Goal: Task Accomplishment & Management: Complete application form

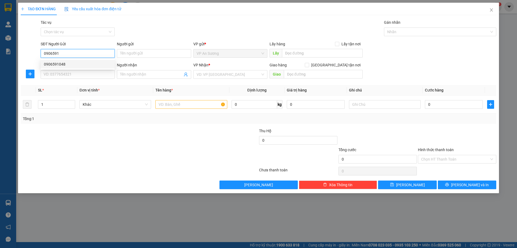
click at [54, 63] on div "0906591048" at bounding box center [78, 64] width 68 height 6
type input "0906591048"
type input "0342230097"
type input "[PERSON_NAME]"
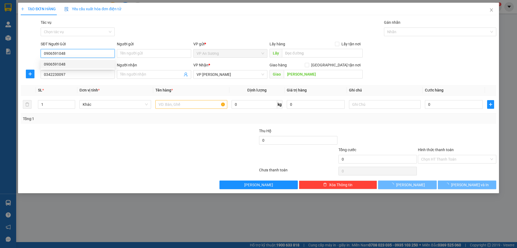
type input "100.000"
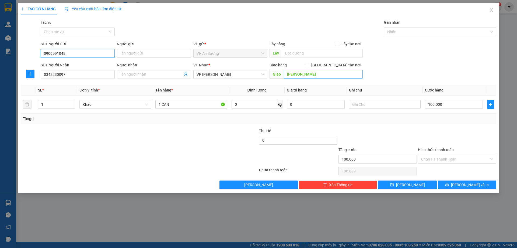
type input "0906591048"
click at [313, 74] on input "[PERSON_NAME]" at bounding box center [323, 74] width 79 height 9
drag, startPoint x: 219, startPoint y: 72, endPoint x: 223, endPoint y: 82, distance: 10.6
click at [221, 77] on span "VP [PERSON_NAME]" at bounding box center [231, 74] width 68 height 8
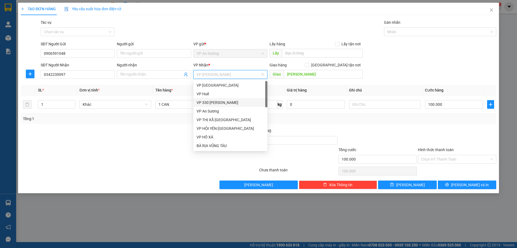
click at [218, 101] on div "VP 330 [PERSON_NAME]" at bounding box center [231, 102] width 68 height 6
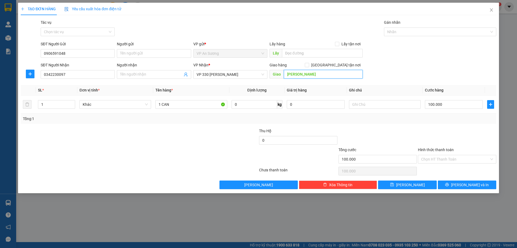
click at [308, 74] on input "[PERSON_NAME]" at bounding box center [323, 74] width 79 height 9
type input "CAM LỘ"
click at [464, 184] on span "[PERSON_NAME] và In" at bounding box center [470, 185] width 38 height 6
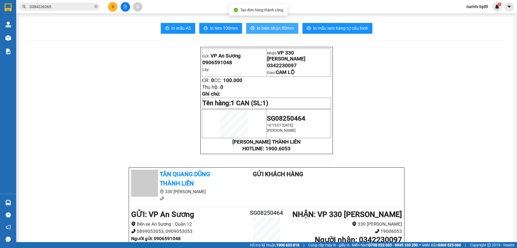
click at [270, 25] on button "In biên nhận 80mm" at bounding box center [272, 28] width 52 height 11
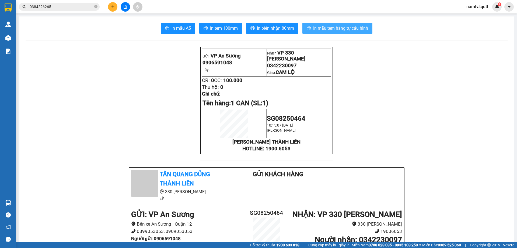
click at [342, 28] on span "In mẫu tem hàng tự cấu hình" at bounding box center [340, 28] width 55 height 7
click at [112, 8] on icon "plus" at bounding box center [113, 7] width 4 height 4
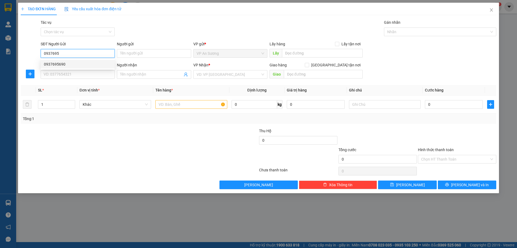
click at [54, 63] on div "0937695690" at bounding box center [78, 64] width 68 height 6
type input "0937695690"
type input "0902990991"
type input "150.000"
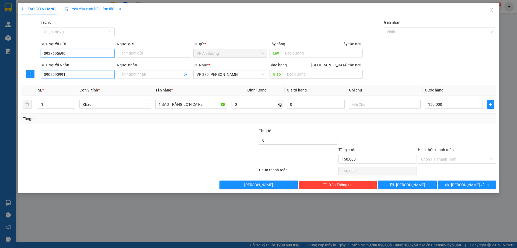
type input "0937695690"
click at [69, 76] on input "0902990991" at bounding box center [78, 74] width 74 height 9
type input "0"
click at [50, 84] on div "0985340234" at bounding box center [78, 85] width 68 height 6
type input "0985340234"
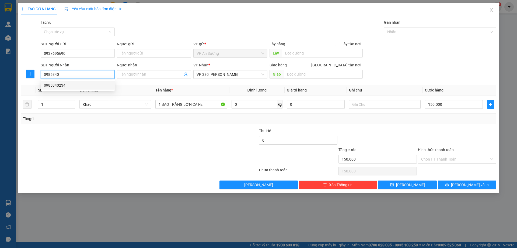
type input "HỒ XÁ"
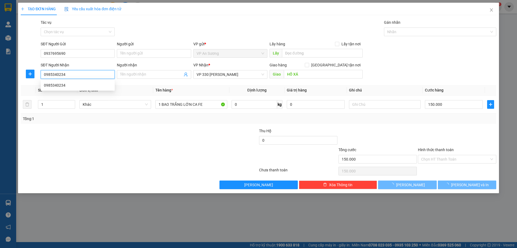
type input "200.000"
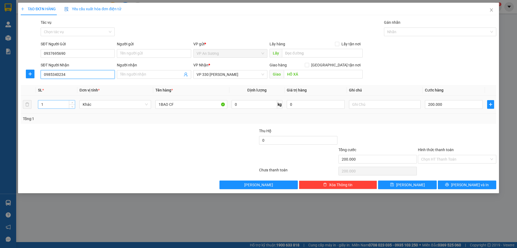
type input "0985340234"
click at [43, 106] on input "1" at bounding box center [56, 104] width 37 height 8
type input "2"
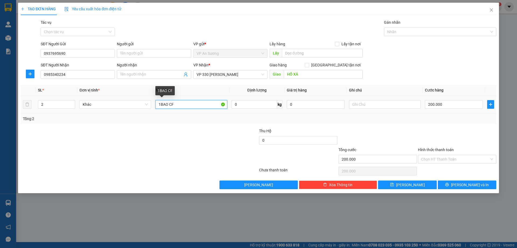
click at [176, 105] on input "1BAO CF" at bounding box center [192, 104] width 72 height 9
type input "1BAO CF+1 KIỆN GIẤY"
click at [451, 105] on input "200.000" at bounding box center [454, 104] width 58 height 9
type input "0"
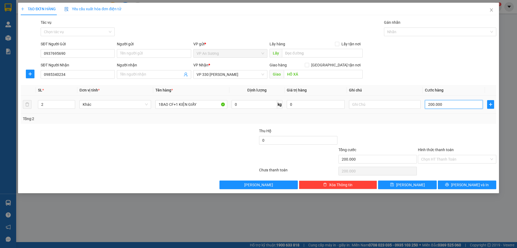
type input "0"
type input "3"
type input "03"
type input "35"
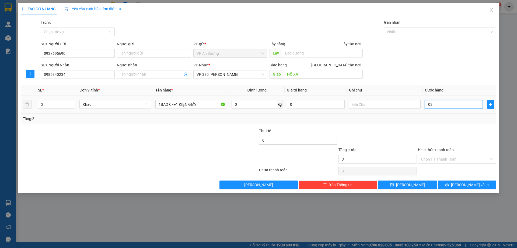
type input "35"
type input "035"
type input "350"
type input "0.350"
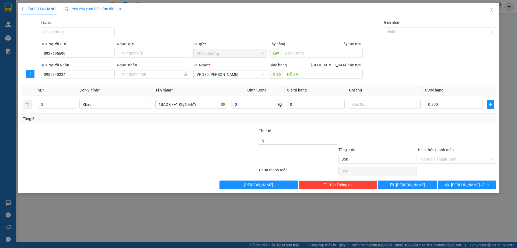
type input "350.000"
click at [427, 127] on div "Transit Pickup Surcharge Ids Transit Deliver Surcharge Ids Transit Deliver Surc…" at bounding box center [259, 104] width 476 height 170
click at [463, 182] on span "[PERSON_NAME] và In" at bounding box center [470, 185] width 38 height 6
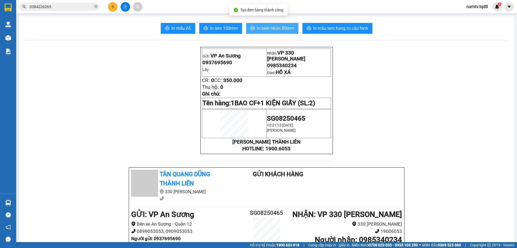
drag, startPoint x: 270, startPoint y: 26, endPoint x: 282, endPoint y: 50, distance: 26.5
click at [270, 27] on span "In biên nhận 80mm" at bounding box center [275, 28] width 37 height 7
click at [275, 26] on span "In biên nhận 80mm" at bounding box center [275, 28] width 37 height 7
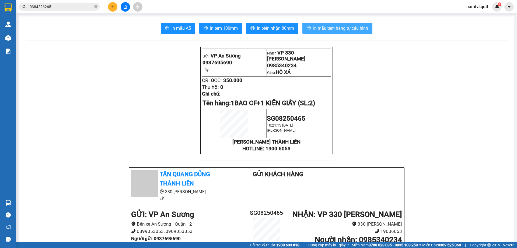
click at [339, 26] on span "In mẫu tem hàng tự cấu hình" at bounding box center [340, 28] width 55 height 7
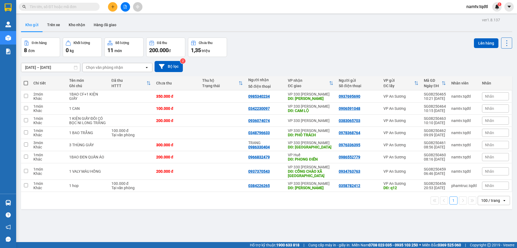
click at [492, 199] on div "100 / trang" at bounding box center [491, 200] width 19 height 5
click at [484, 147] on span "10 / trang" at bounding box center [486, 149] width 17 height 5
click at [486, 198] on div "10 / trang" at bounding box center [490, 200] width 17 height 5
click at [488, 186] on span "100 / trang" at bounding box center [487, 188] width 19 height 5
click at [113, 8] on icon "plus" at bounding box center [113, 7] width 4 height 4
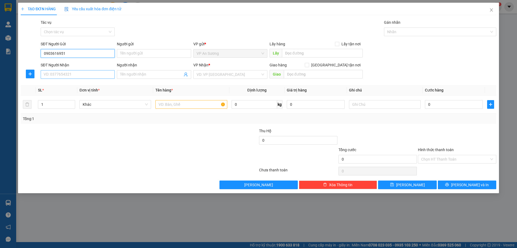
type input "0903616951"
drag, startPoint x: 75, startPoint y: 75, endPoint x: 74, endPoint y: 89, distance: 14.0
click at [75, 75] on input "SĐT Người Nhận" at bounding box center [78, 74] width 74 height 9
type input "0982368874"
click at [50, 85] on div "0982368874" at bounding box center [78, 85] width 68 height 6
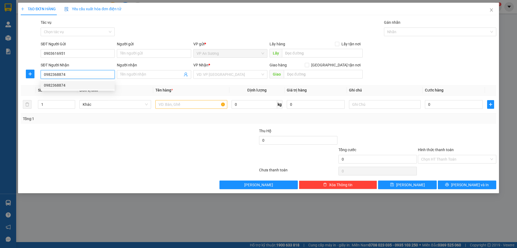
type input "CAM LO"
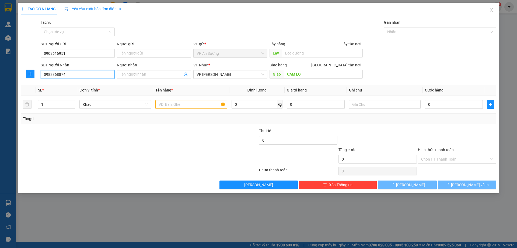
type input "800.000"
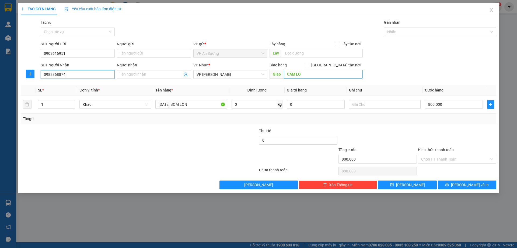
type input "0982368874"
click at [309, 73] on input "CAM LO" at bounding box center [323, 74] width 79 height 9
click at [222, 75] on span "VP [PERSON_NAME]" at bounding box center [231, 74] width 68 height 8
type input "CAM LỘ"
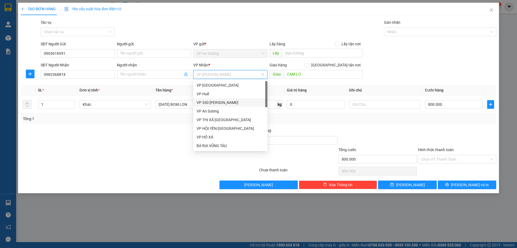
click at [214, 99] on div "VP 330 [PERSON_NAME]" at bounding box center [231, 102] width 74 height 9
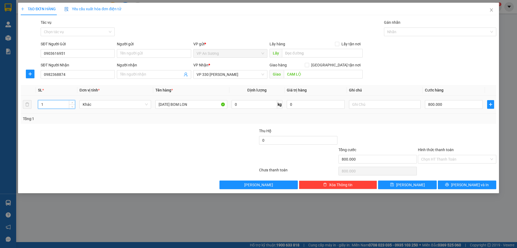
click at [50, 105] on input "1" at bounding box center [56, 104] width 37 height 8
type input "2"
type input "5"
click at [191, 105] on input "1 MAY BOM LON" at bounding box center [192, 104] width 72 height 9
type input "1"
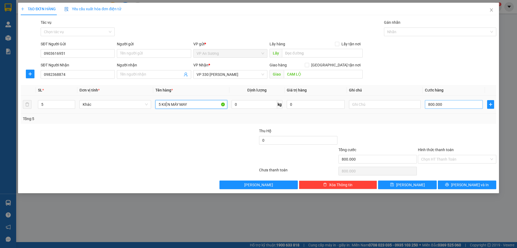
type input "5 KIỆN MÁY MAY"
drag, startPoint x: 450, startPoint y: 107, endPoint x: 447, endPoint y: 108, distance: 3.3
click at [450, 107] on input "800.000" at bounding box center [454, 104] width 58 height 9
type input "0"
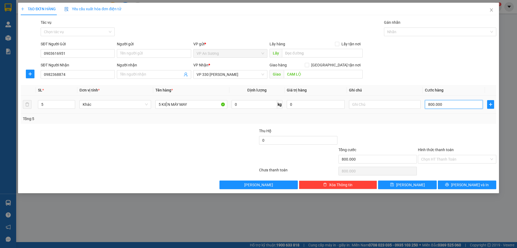
type input "0"
type input "6"
type input "06"
type input "60"
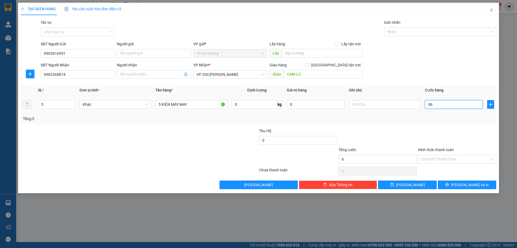
type input "60"
type input "060"
type input "600"
type input "0.600"
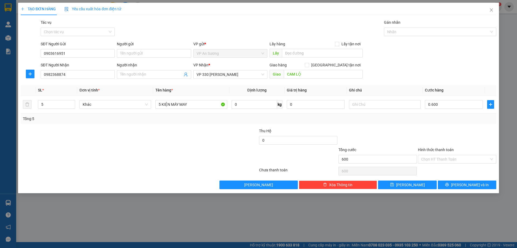
type input "600.000"
click at [437, 125] on div "Transit Pickup Surcharge Ids Transit Deliver Surcharge Ids Transit Deliver Surc…" at bounding box center [259, 104] width 476 height 170
click at [470, 184] on span "[PERSON_NAME] và In" at bounding box center [470, 185] width 38 height 6
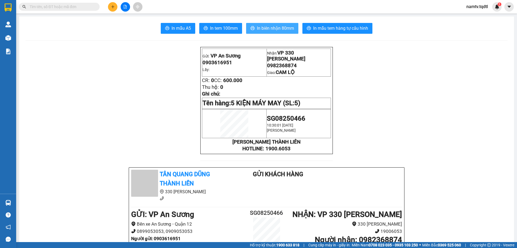
click at [272, 25] on span "In biên nhận 80mm" at bounding box center [275, 28] width 37 height 7
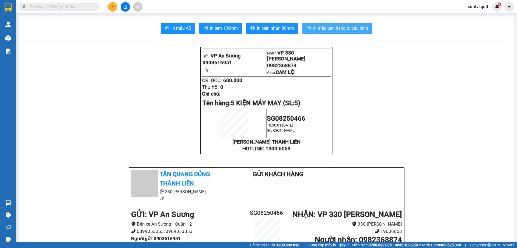
click at [337, 25] on span "In mẫu tem hàng tự cấu hình" at bounding box center [340, 28] width 55 height 7
click at [111, 6] on icon "plus" at bounding box center [113, 7] width 4 height 4
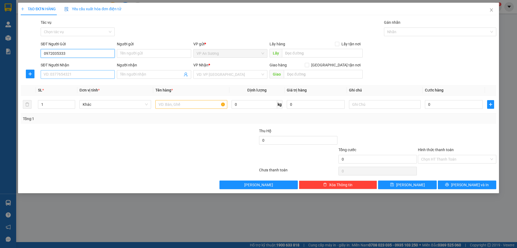
type input "0972035333"
click at [81, 75] on input "SĐT Người Nhận" at bounding box center [78, 74] width 74 height 9
type input "09050122131"
click at [240, 74] on input "search" at bounding box center [229, 74] width 64 height 8
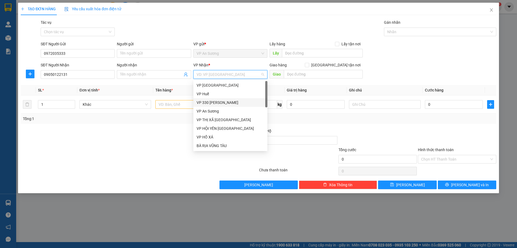
click at [218, 101] on div "VP 330 [PERSON_NAME]" at bounding box center [231, 102] width 68 height 6
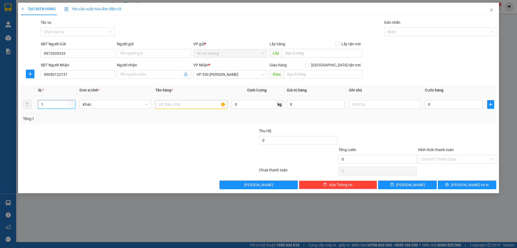
click at [56, 106] on input "1" at bounding box center [56, 104] width 37 height 8
type input "10"
click at [167, 107] on input "text" at bounding box center [192, 104] width 72 height 9
type input "8 KIỆN ĐEN+2 KIỆN TRẮNG"
click at [360, 104] on input "text" at bounding box center [385, 104] width 72 height 9
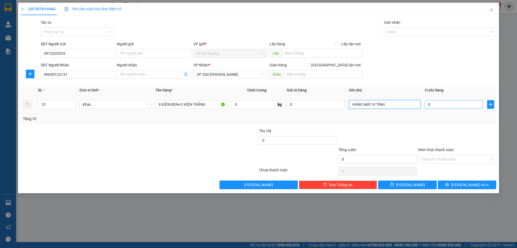
type input "HÀNG MÁY VI TÍNH"
click at [438, 104] on input "0" at bounding box center [454, 104] width 58 height 9
type input "02"
type input "2"
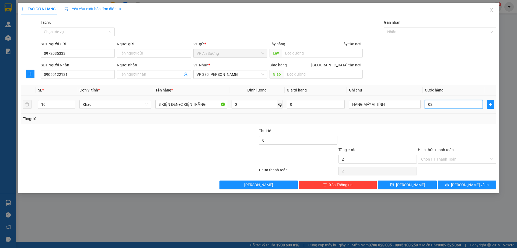
type input "025"
type input "25"
type input "0.250"
type input "250"
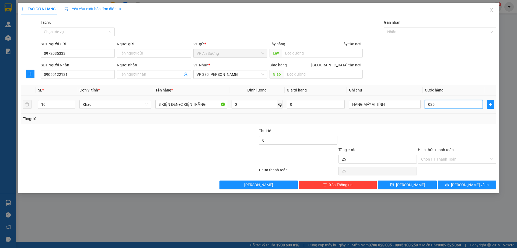
type input "250"
type input "02.500"
type input "2.500"
type input "2.500.000"
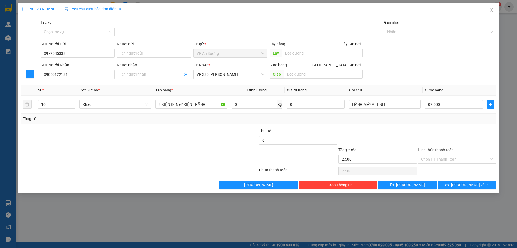
type input "2.500.000"
click at [429, 128] on div at bounding box center [458, 137] width 80 height 19
click at [437, 148] on label "Hình thức thanh toán" at bounding box center [436, 149] width 36 height 4
click at [437, 155] on input "Hình thức thanh toán" at bounding box center [456, 159] width 68 height 8
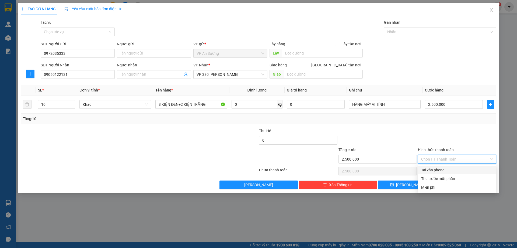
click at [440, 168] on div "Tại văn phòng" at bounding box center [458, 170] width 72 height 6
type input "0"
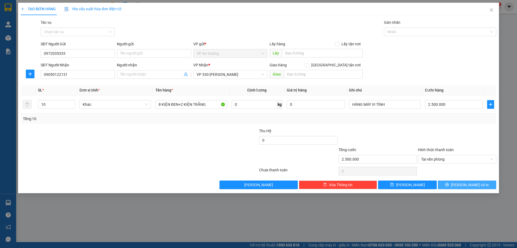
click at [473, 184] on span "[PERSON_NAME] và In" at bounding box center [470, 185] width 38 height 6
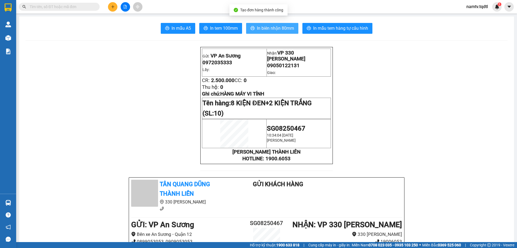
click at [269, 27] on span "In biên nhận 80mm" at bounding box center [275, 28] width 37 height 7
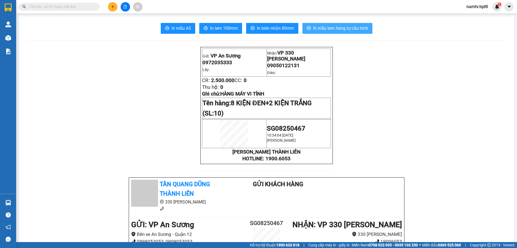
click at [335, 26] on span "In mẫu tem hàng tự cấu hình" at bounding box center [340, 28] width 55 height 7
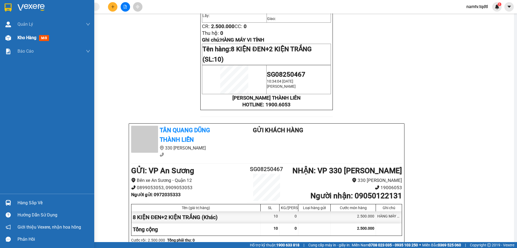
click at [17, 36] on div "Kho hàng mới" at bounding box center [47, 37] width 94 height 13
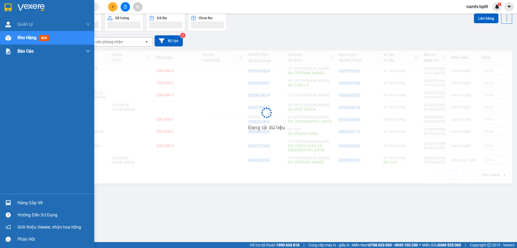
scroll to position [25, 0]
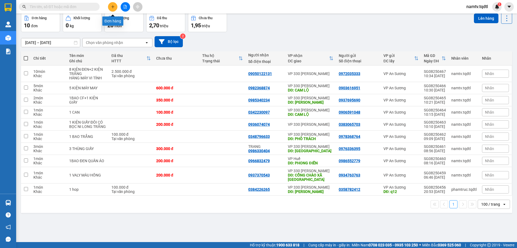
click at [114, 5] on icon "plus" at bounding box center [113, 7] width 4 height 4
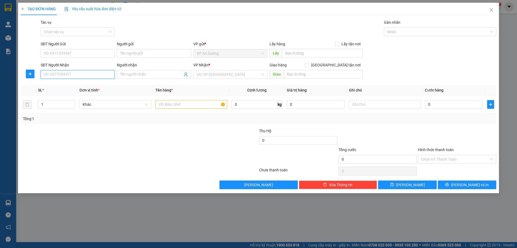
click at [79, 72] on input "SĐT Người Nhận" at bounding box center [78, 74] width 74 height 9
click at [56, 84] on div "0333525761" at bounding box center [78, 85] width 68 height 6
type input "0333525761"
type input "CỬA VIỆT"
type input "200.000"
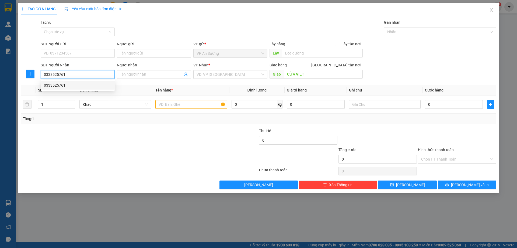
type input "200.000"
type input "0333525761"
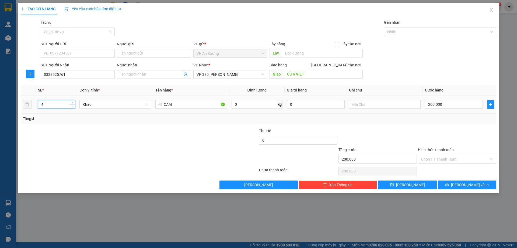
click at [47, 104] on input "4" at bounding box center [56, 104] width 37 height 8
type input "5"
click at [161, 103] on input "4T CAM" at bounding box center [192, 104] width 72 height 9
type input "5T CAM"
click at [444, 102] on input "200.000" at bounding box center [454, 104] width 58 height 9
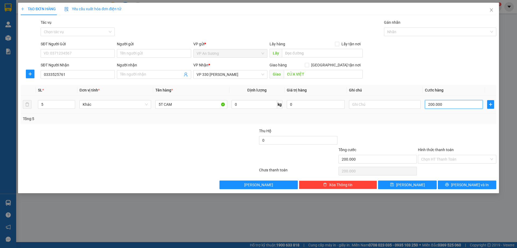
type input "0"
type input "2"
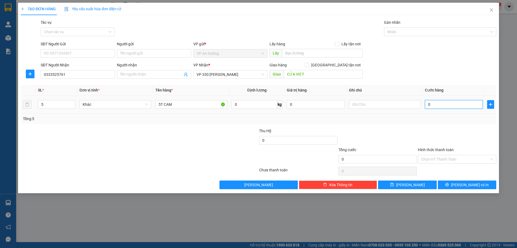
type input "02"
type input "25"
type input "025"
type input "259"
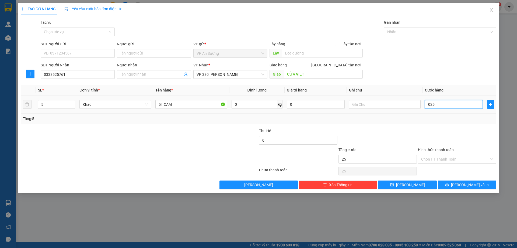
type input "259"
type input "0.259"
type input "25"
type input "025"
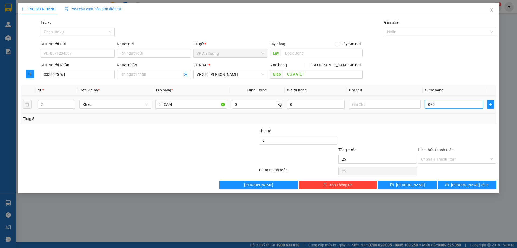
type input "250"
type input "0.250"
type input "250.000"
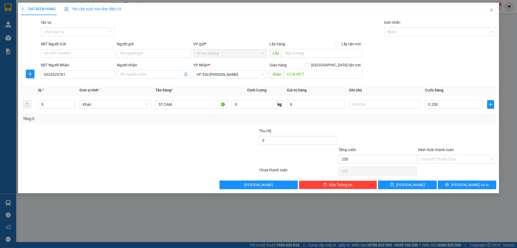
type input "250.000"
click at [439, 126] on div "Transit Pickup Surcharge Ids Transit Deliver Surcharge Ids Transit Deliver Surc…" at bounding box center [259, 104] width 476 height 170
click at [432, 128] on div at bounding box center [458, 137] width 80 height 19
click at [474, 184] on span "[PERSON_NAME] và In" at bounding box center [470, 185] width 38 height 6
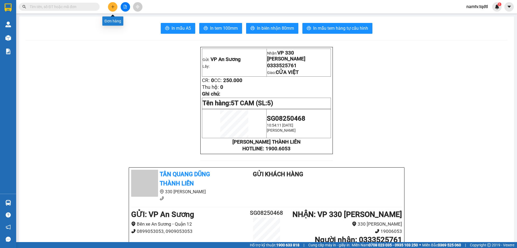
click at [113, 7] on icon "plus" at bounding box center [112, 6] width 3 height 0
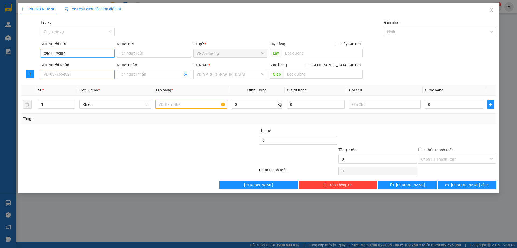
type input "0963329384"
click at [81, 74] on input "SĐT Người Nhận" at bounding box center [78, 74] width 74 height 9
click at [164, 106] on input "text" at bounding box center [192, 104] width 72 height 9
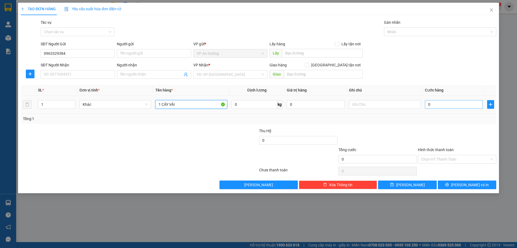
type input "1 CÂY VẢI"
click at [437, 104] on input "0" at bounding box center [454, 104] width 58 height 9
type input "0"
click at [141, 162] on div at bounding box center [99, 156] width 159 height 19
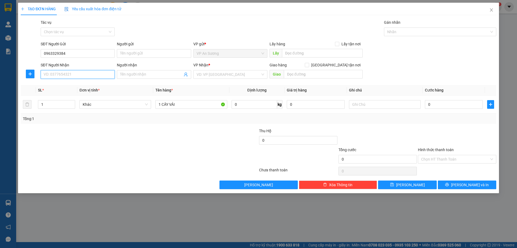
click at [82, 75] on input "SĐT Người Nhận" at bounding box center [78, 74] width 74 height 9
click at [51, 84] on div "0338791321" at bounding box center [78, 85] width 68 height 6
type input "0338791321"
type input "150.000"
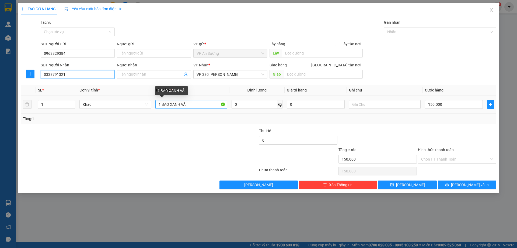
type input "0338791321"
click at [192, 104] on input "1 BAO XANH VẢI" at bounding box center [192, 104] width 72 height 9
type input "1"
type input "1 CÂY VẢI"
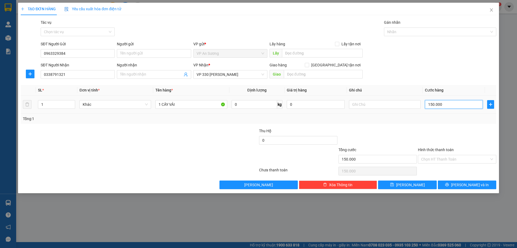
click at [449, 105] on input "150.000" at bounding box center [454, 104] width 58 height 9
type input "0"
type input "02"
type input "23"
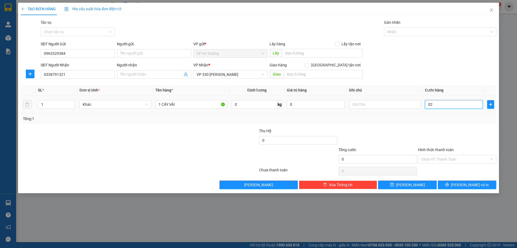
type input "23"
type input "023"
type input "2"
type input "02"
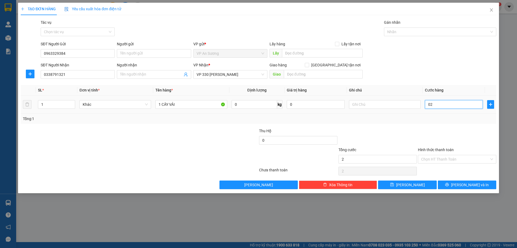
type input "20"
type input "020"
type input "200"
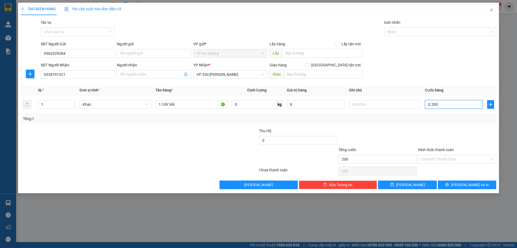
type input "0.200"
type input "200.000"
click at [435, 123] on div "Tổng: 1" at bounding box center [259, 118] width 476 height 10
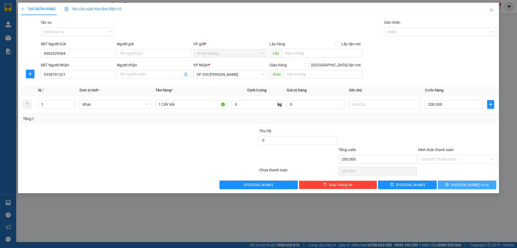
click at [468, 184] on span "[PERSON_NAME] và In" at bounding box center [470, 185] width 38 height 6
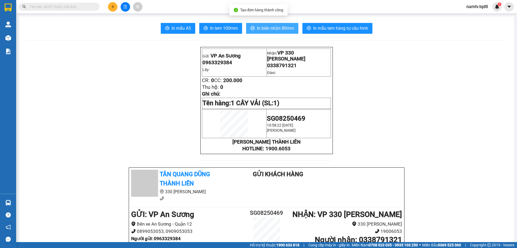
click at [272, 27] on span "In biên nhận 80mm" at bounding box center [275, 28] width 37 height 7
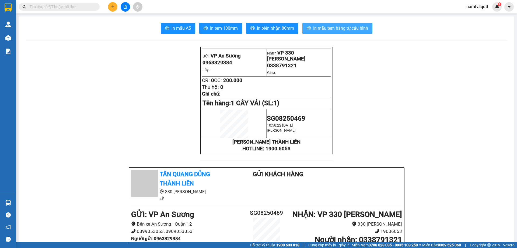
click at [335, 29] on span "In mẫu tem hàng tự cấu hình" at bounding box center [340, 28] width 55 height 7
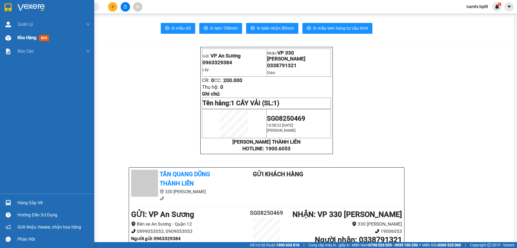
click at [27, 37] on span "Kho hàng" at bounding box center [27, 37] width 19 height 5
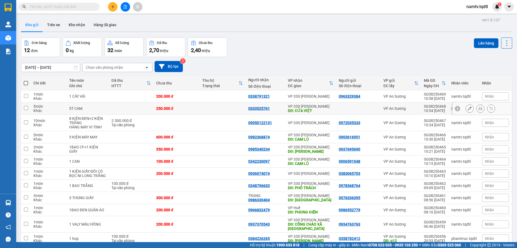
scroll to position [25, 0]
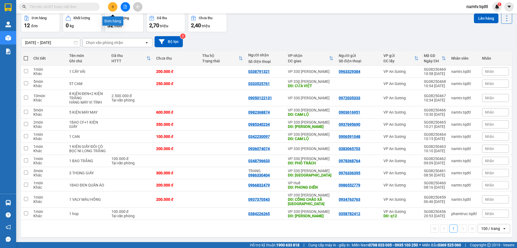
click at [113, 5] on icon "plus" at bounding box center [113, 6] width 0 height 3
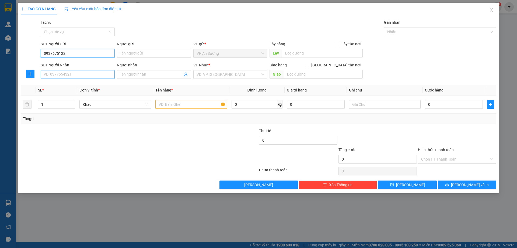
type input "0937675122"
click at [72, 74] on input "SĐT Người Nhận" at bounding box center [78, 74] width 74 height 9
type input "0914678007"
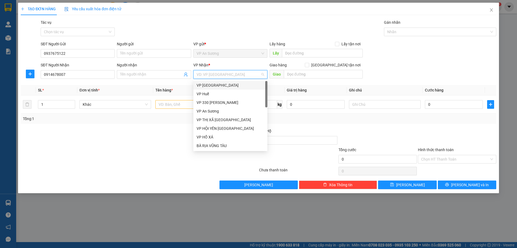
drag, startPoint x: 206, startPoint y: 74, endPoint x: 217, endPoint y: 88, distance: 17.4
click at [207, 74] on input "search" at bounding box center [229, 74] width 64 height 8
click at [214, 101] on div "VP 330 [PERSON_NAME]" at bounding box center [231, 102] width 68 height 6
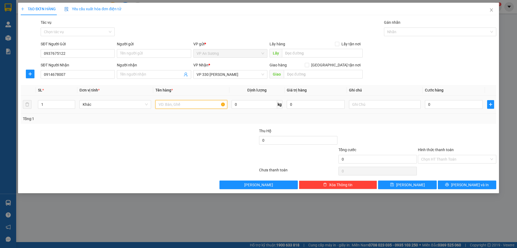
click at [167, 103] on input "text" at bounding box center [192, 104] width 72 height 9
type input "1T GIẤY"
click at [365, 106] on input "text" at bounding box center [385, 104] width 72 height 9
type input "Y TẾ"
click at [439, 103] on input "0" at bounding box center [454, 104] width 58 height 9
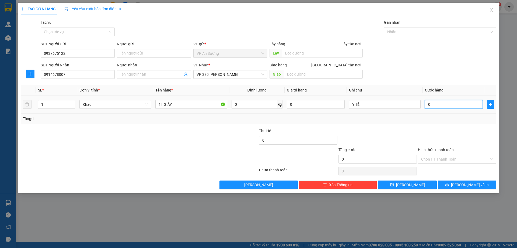
type input "01"
type input "1"
type input "010"
type input "10"
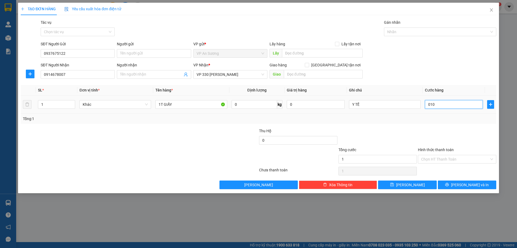
type input "10"
type input "0.100"
type input "100"
type input "100.000"
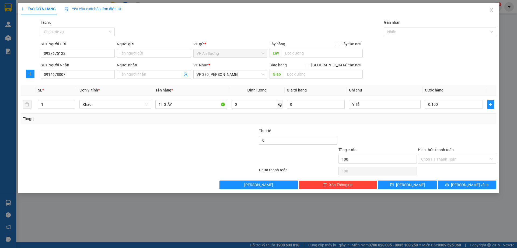
type input "100.000"
click at [412, 123] on div "Tổng: 1" at bounding box center [259, 118] width 476 height 10
click at [467, 184] on span "[PERSON_NAME] và In" at bounding box center [470, 185] width 38 height 6
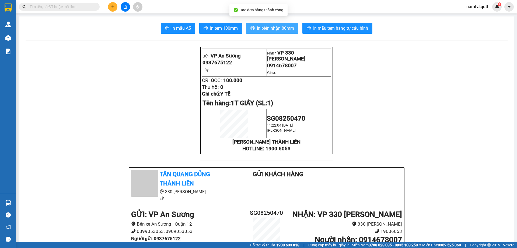
click at [270, 27] on span "In biên nhận 80mm" at bounding box center [275, 28] width 37 height 7
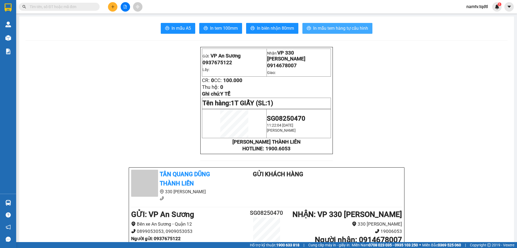
click at [333, 28] on span "In mẫu tem hàng tự cấu hình" at bounding box center [340, 28] width 55 height 7
click at [113, 9] on button at bounding box center [112, 6] width 9 height 9
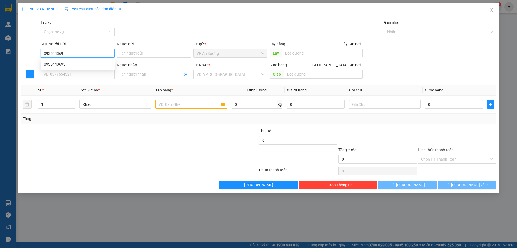
type input "0935443693"
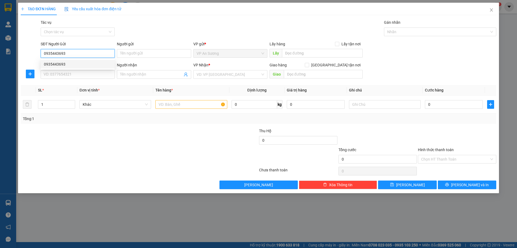
click at [56, 63] on div "0935443693" at bounding box center [78, 64] width 68 height 6
type input "0914009496"
type input "ANH CHUNG"
type input "100.000"
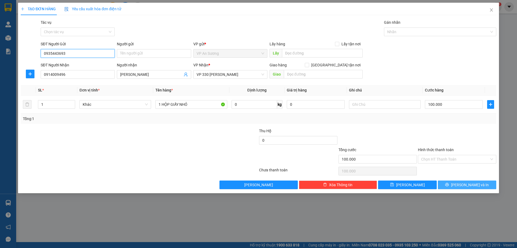
type input "0935443693"
click at [463, 183] on span "[PERSON_NAME] và In" at bounding box center [470, 185] width 38 height 6
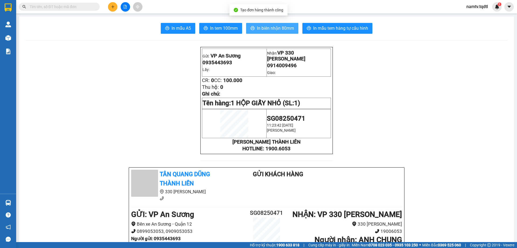
click at [263, 28] on span "In biên nhận 80mm" at bounding box center [275, 28] width 37 height 7
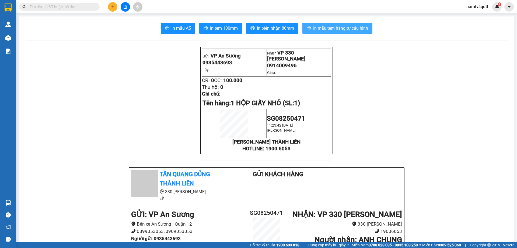
click at [341, 27] on span "In mẫu tem hàng tự cấu hình" at bounding box center [340, 28] width 55 height 7
drag, startPoint x: 77, startPoint y: 1, endPoint x: 78, endPoint y: -1, distance: 2.9
click at [78, 0] on html "Kết quả tìm kiếm ( 0 ) Bộ lọc No Data namtv.tqdtl 1 Quản Lý Quản lý khách hàng …" at bounding box center [258, 124] width 517 height 248
click at [113, 10] on button at bounding box center [112, 6] width 9 height 9
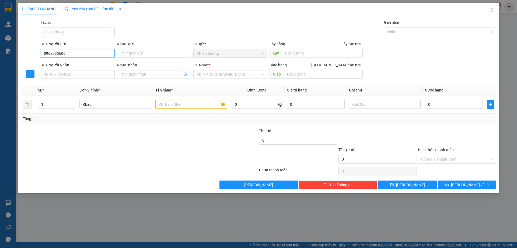
type input "0962533606"
click at [90, 77] on div "SĐT Người Nhận VD: 0377654321" at bounding box center [78, 71] width 74 height 19
click at [90, 77] on input "SĐT Người Nhận" at bounding box center [78, 74] width 74 height 9
type input "0961077236"
click at [221, 74] on input "search" at bounding box center [229, 74] width 64 height 8
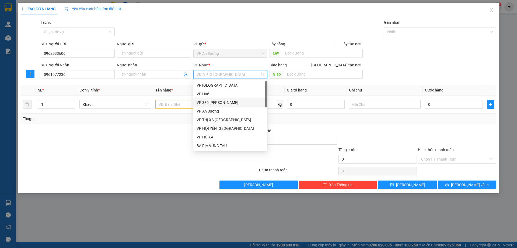
drag, startPoint x: 212, startPoint y: 103, endPoint x: 251, endPoint y: 88, distance: 41.3
click at [213, 102] on div "VP 330 [PERSON_NAME]" at bounding box center [231, 102] width 68 height 6
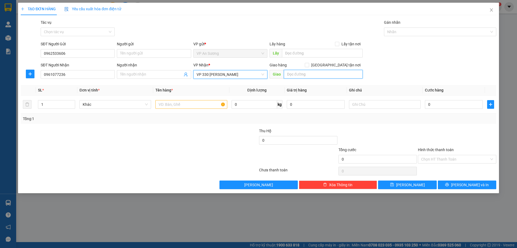
click at [301, 75] on input "text" at bounding box center [323, 74] width 79 height 9
type input "A"
type input "Á"
type input "TRIỆU PHONG"
click at [205, 110] on td at bounding box center [191, 104] width 76 height 18
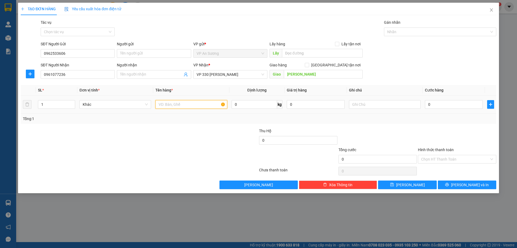
click at [205, 108] on input "text" at bounding box center [192, 104] width 72 height 9
type input "1 XỐP + 1 VALY ĐEN"
type input "3"
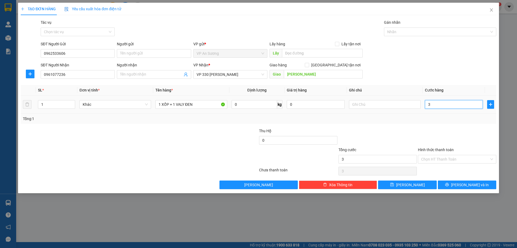
type input "30"
type input "300"
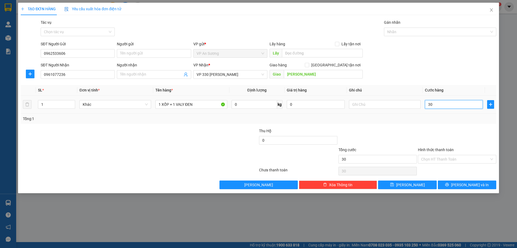
type input "300"
type input "300.000"
click at [391, 127] on div "Transit Pickup Surcharge Ids Transit Deliver Surcharge Ids Transit Deliver Surc…" at bounding box center [259, 104] width 476 height 170
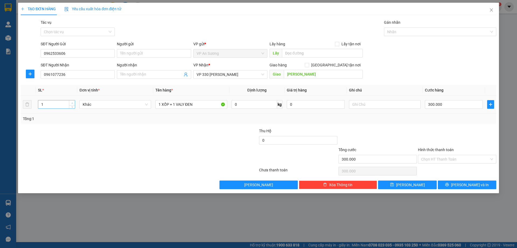
type input "2"
drag, startPoint x: 75, startPoint y: 103, endPoint x: 69, endPoint y: 102, distance: 5.5
click at [74, 103] on span "Increase Value" at bounding box center [72, 102] width 6 height 5
click at [449, 185] on icon "printer" at bounding box center [447, 184] width 4 height 4
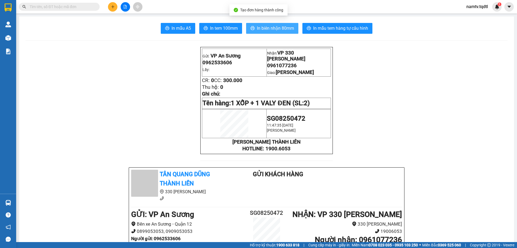
click at [264, 32] on button "In biên nhận 80mm" at bounding box center [272, 28] width 52 height 11
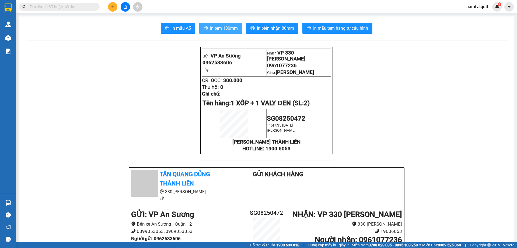
click at [220, 31] on span "In tem 100mm" at bounding box center [224, 28] width 28 height 7
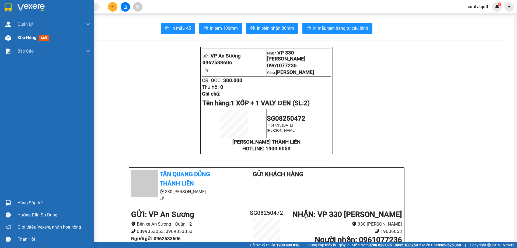
click at [25, 37] on span "Kho hàng" at bounding box center [27, 37] width 19 height 5
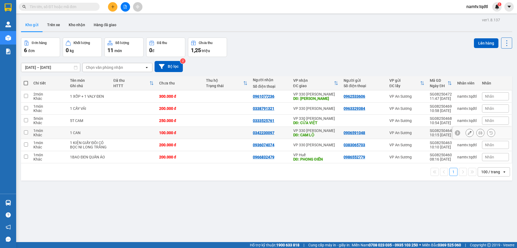
click at [27, 131] on input "checkbox" at bounding box center [26, 132] width 4 height 4
checkbox input "true"
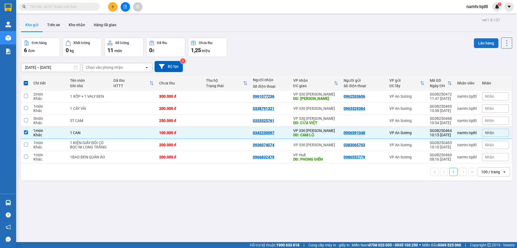
click at [478, 42] on button "Lên hàng" at bounding box center [486, 43] width 25 height 10
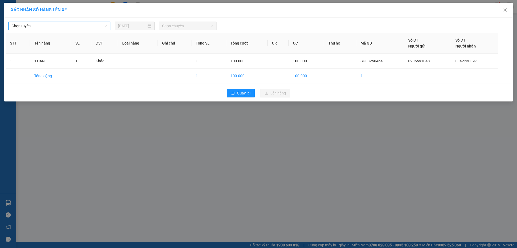
click at [75, 25] on span "Chọn tuyến" at bounding box center [60, 26] width 96 height 8
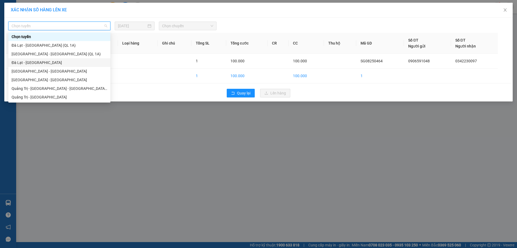
type input "S"
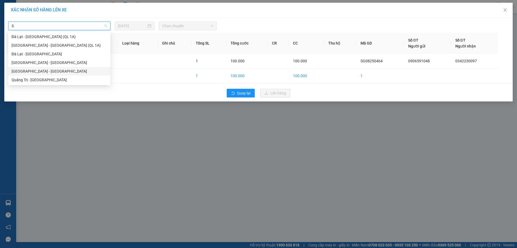
click at [23, 70] on div "Sài Gòn - Quảng Trị" at bounding box center [60, 71] width 96 height 6
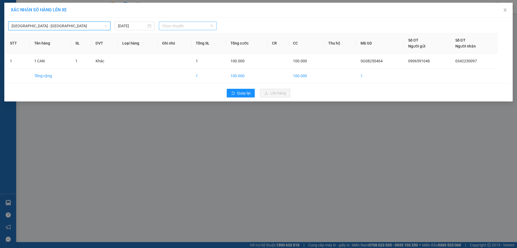
click at [189, 25] on span "Chọn chuyến" at bounding box center [187, 26] width 51 height 8
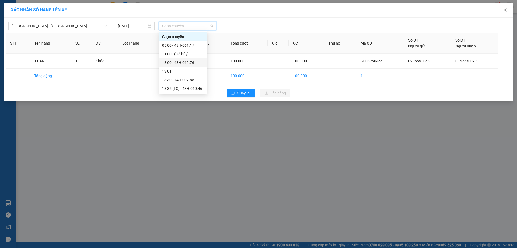
click at [181, 62] on div "13:00 - 43H-062.76" at bounding box center [183, 63] width 42 height 6
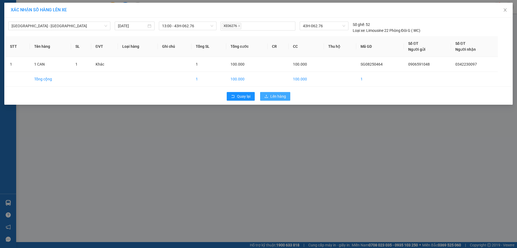
click at [273, 95] on span "Lên hàng" at bounding box center [279, 96] width 16 height 6
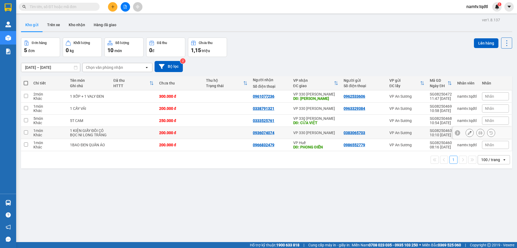
click at [27, 132] on input "checkbox" at bounding box center [26, 132] width 4 height 4
checkbox input "true"
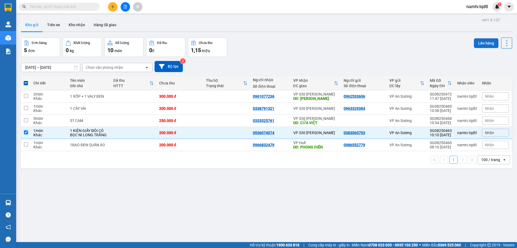
click at [482, 40] on button "Lên hàng" at bounding box center [486, 43] width 25 height 10
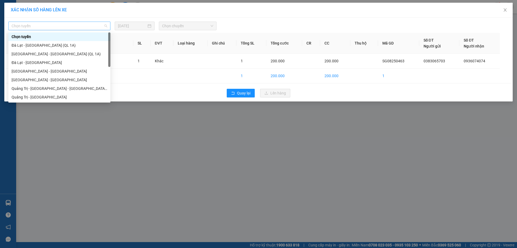
click at [43, 25] on span "Chọn tuyến" at bounding box center [60, 26] width 96 height 8
click at [24, 78] on div "Sài Gòn - Quảng Trị" at bounding box center [60, 80] width 96 height 6
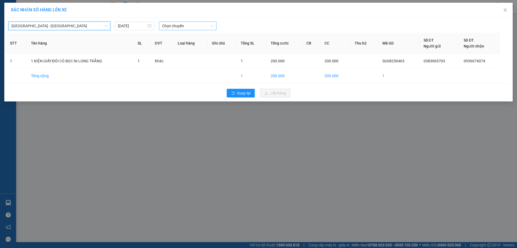
click at [189, 25] on span "Chọn chuyến" at bounding box center [187, 26] width 51 height 8
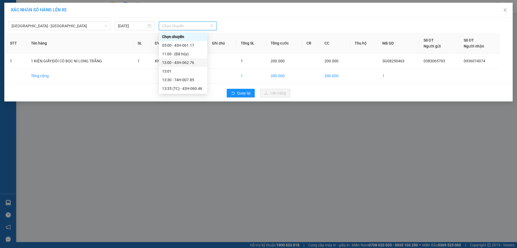
click at [184, 61] on div "13:00 - 43H-062.76" at bounding box center [183, 63] width 42 height 6
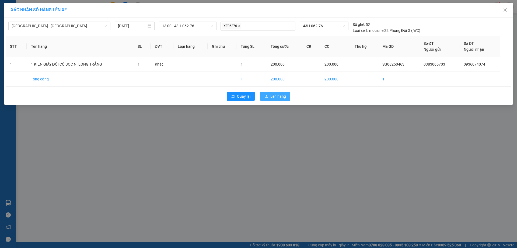
click at [274, 96] on span "Lên hàng" at bounding box center [279, 96] width 16 height 6
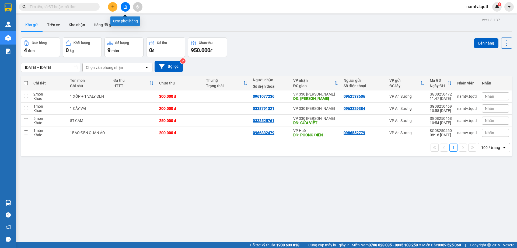
click at [126, 6] on icon "file-add" at bounding box center [125, 7] width 3 height 4
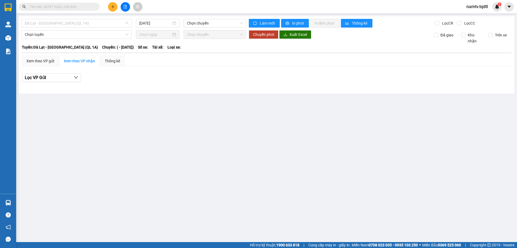
drag, startPoint x: 81, startPoint y: 23, endPoint x: 71, endPoint y: 42, distance: 21.2
click at [81, 23] on span "Đà Lạt - Sài Gòn (QL 1A)" at bounding box center [77, 23] width 104 height 8
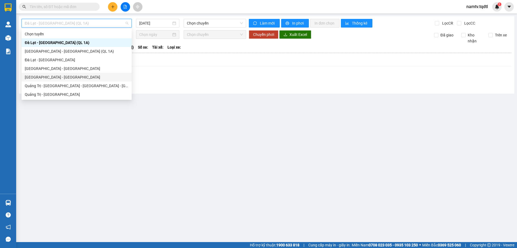
click at [45, 76] on div "Sài Gòn - Quảng Trị" at bounding box center [77, 77] width 104 height 6
type input "[DATE]"
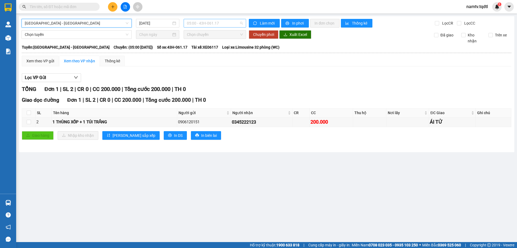
click at [223, 22] on span "05:00 - 43H-061.17" at bounding box center [215, 23] width 56 height 8
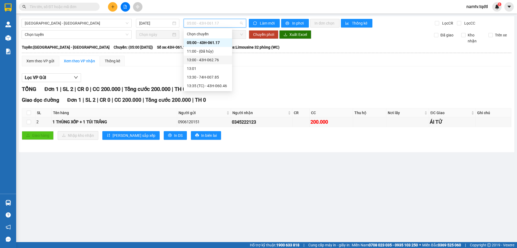
click at [208, 58] on div "13:00 - 43H-062.76" at bounding box center [208, 60] width 42 height 6
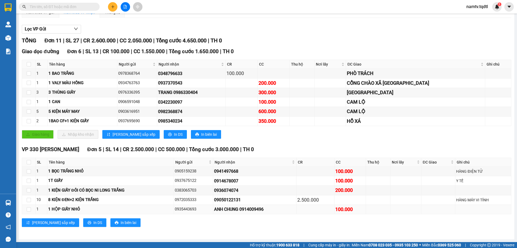
scroll to position [22, 0]
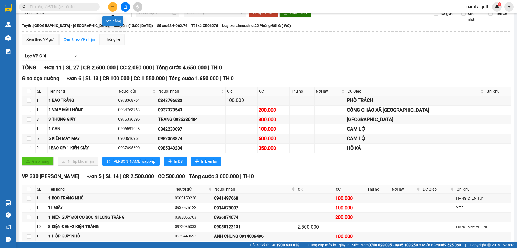
click at [109, 7] on button at bounding box center [112, 6] width 9 height 9
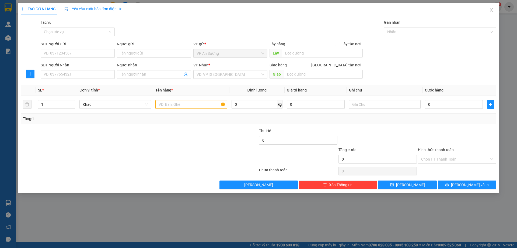
click at [63, 79] on div "SĐT Người Nhận VD: 0377654321" at bounding box center [78, 71] width 74 height 19
click at [63, 78] on input "SĐT Người Nhận" at bounding box center [78, 74] width 74 height 9
type input "0845"
click at [492, 9] on icon "close" at bounding box center [492, 10] width 4 height 4
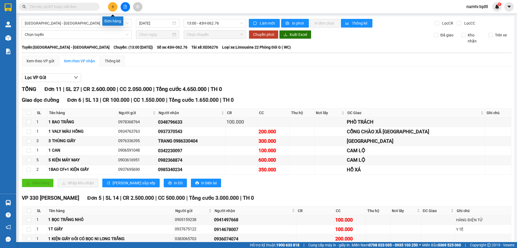
click at [112, 7] on icon "plus" at bounding box center [113, 7] width 4 height 4
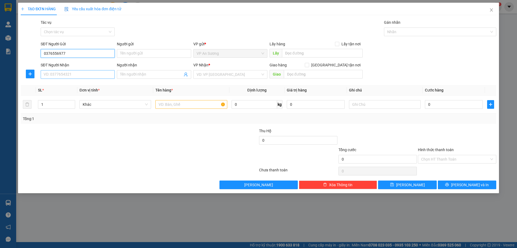
type input "0376556977"
click at [70, 75] on input "SĐT Người Nhận" at bounding box center [78, 74] width 74 height 9
type input "0927141023"
click at [226, 74] on input "search" at bounding box center [229, 74] width 64 height 8
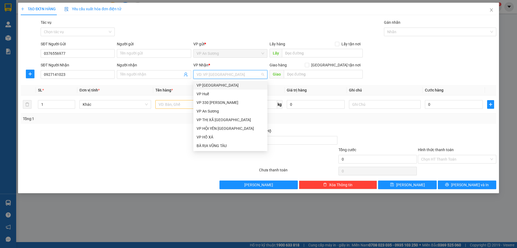
click at [231, 74] on input "search" at bounding box center [229, 74] width 64 height 8
click at [231, 72] on input "search" at bounding box center [229, 74] width 64 height 8
click at [229, 75] on input "search" at bounding box center [229, 74] width 64 height 8
drag, startPoint x: 219, startPoint y: 100, endPoint x: 230, endPoint y: 91, distance: 14.6
click at [220, 100] on div "VP 330 [PERSON_NAME]" at bounding box center [231, 102] width 68 height 6
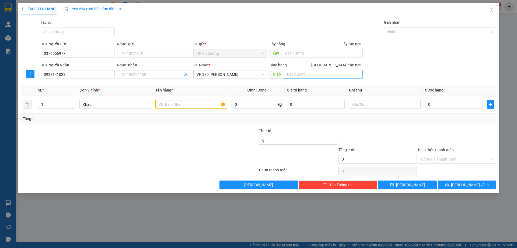
drag, startPoint x: 295, startPoint y: 70, endPoint x: 292, endPoint y: 71, distance: 2.8
click at [295, 70] on div "Giao hàng Giao tận nơi" at bounding box center [316, 66] width 93 height 8
click at [294, 76] on input "text" at bounding box center [323, 74] width 79 height 9
type input "QL9 ĐÔNG HÀ"
click at [164, 106] on input "text" at bounding box center [192, 104] width 72 height 9
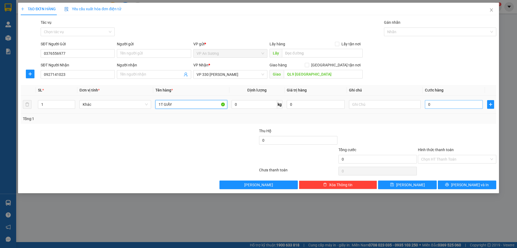
type input "1T GIẤY"
click at [437, 103] on input "0" at bounding box center [454, 104] width 58 height 9
type input "01"
type input "1"
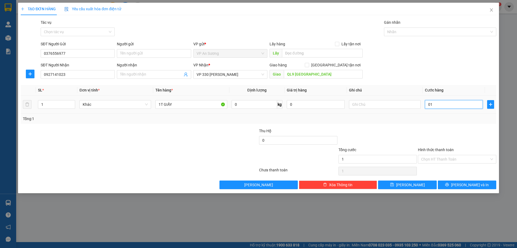
type input "019"
type input "19"
type input "01"
type input "1"
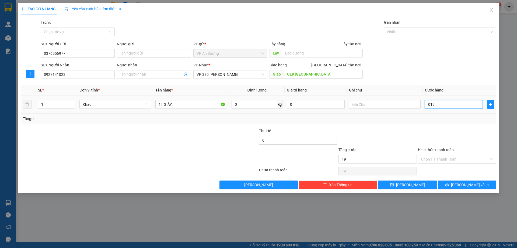
type input "1"
type input "010"
type input "10"
type input "0.100"
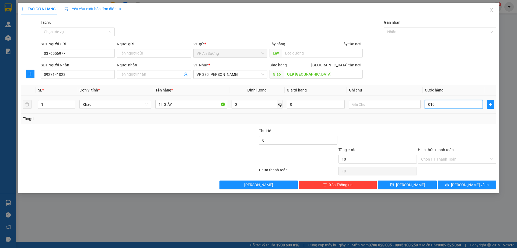
type input "100"
type input "100.000"
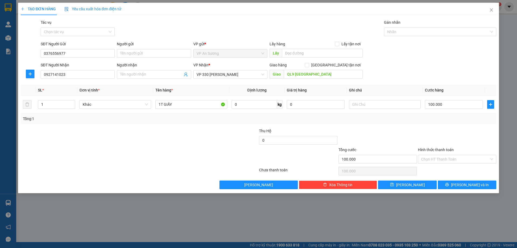
click at [426, 120] on div "Tổng: 1" at bounding box center [259, 119] width 472 height 6
click at [463, 182] on span "[PERSON_NAME] và In" at bounding box center [470, 185] width 38 height 6
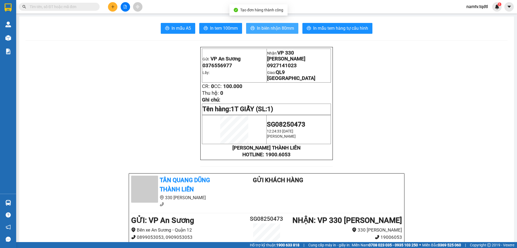
click at [276, 26] on span "In biên nhận 80mm" at bounding box center [275, 28] width 37 height 7
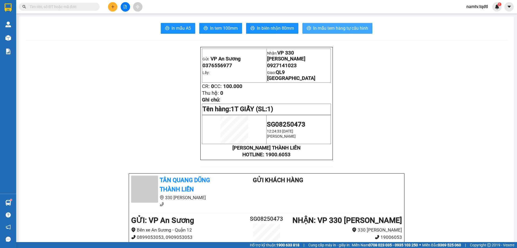
click at [330, 24] on button "In mẫu tem hàng tự cấu hình" at bounding box center [338, 28] width 70 height 11
click at [112, 6] on icon "plus" at bounding box center [113, 7] width 4 height 4
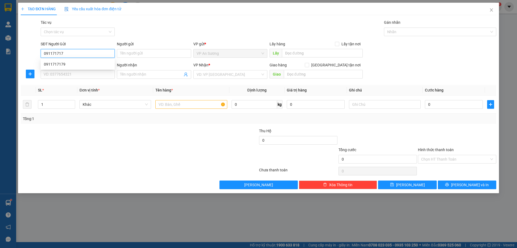
type input "0911717179"
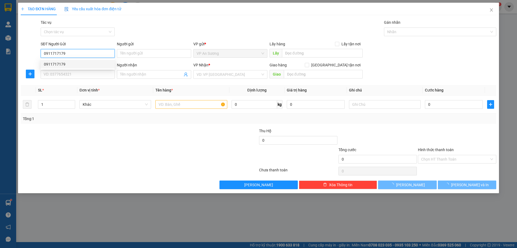
click at [67, 65] on div "0911717179" at bounding box center [78, 64] width 68 height 6
type input "0969177411"
type input "BẾN XE MỸ ĐÌNH"
type input "200.000"
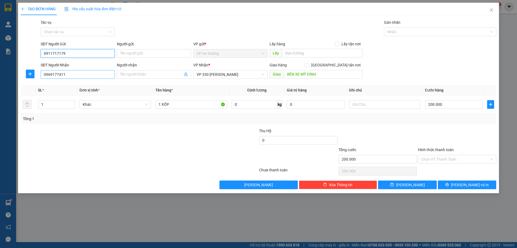
type input "0911717179"
drag, startPoint x: 70, startPoint y: 71, endPoint x: 25, endPoint y: 71, distance: 44.7
click at [28, 72] on div "SĐT Người Nhận 0969177411 Người nhận Tên người nhận VP Nhận * VP 330 Lê Duẫn Gi…" at bounding box center [258, 71] width 477 height 19
type input "0783245999"
click at [325, 75] on input "BẾN XE MỸ ĐÌNH" at bounding box center [323, 74] width 79 height 9
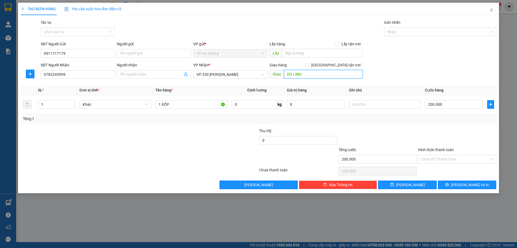
type input "DO LINH"
click at [475, 191] on div "TẠO ĐƠN HÀNG Yêu cầu xuất hóa đơn điện tử Transit Pickup Surcharge Ids Transit …" at bounding box center [258, 98] width 481 height 190
click at [477, 185] on span "[PERSON_NAME] và In" at bounding box center [470, 185] width 38 height 6
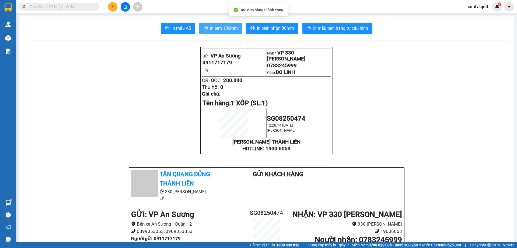
drag, startPoint x: 236, startPoint y: 29, endPoint x: 241, endPoint y: 32, distance: 6.4
click at [235, 29] on span "In tem 100mm" at bounding box center [224, 28] width 28 height 7
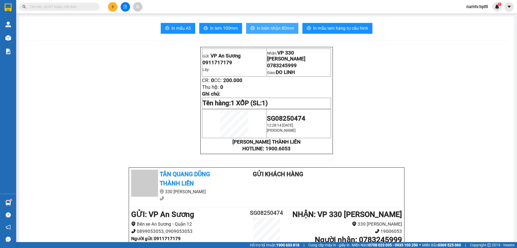
drag, startPoint x: 273, startPoint y: 27, endPoint x: 276, endPoint y: 28, distance: 3.0
click at [274, 27] on span "In biên nhận 80mm" at bounding box center [275, 28] width 37 height 7
click at [112, 7] on icon "plus" at bounding box center [113, 7] width 4 height 4
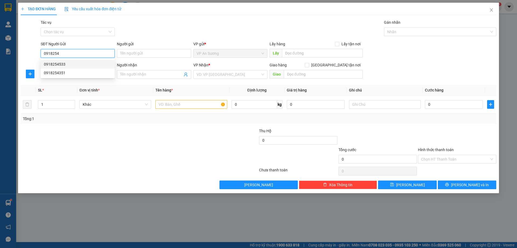
click at [50, 64] on div "0918254533" at bounding box center [78, 64] width 68 height 6
type input "0918254533"
type input "0974132419"
type input "100.000"
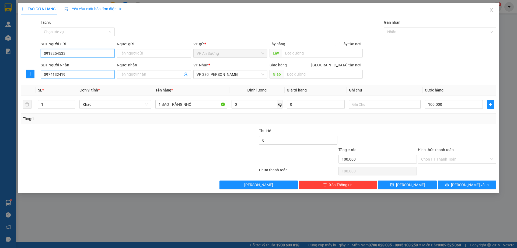
type input "0918254533"
click at [67, 75] on input "0974132419" at bounding box center [78, 74] width 74 height 9
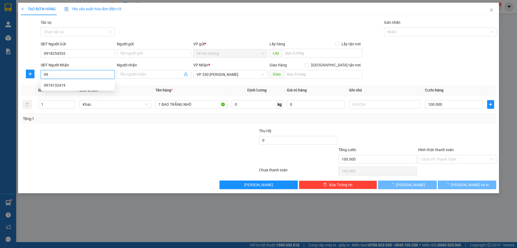
type input "0"
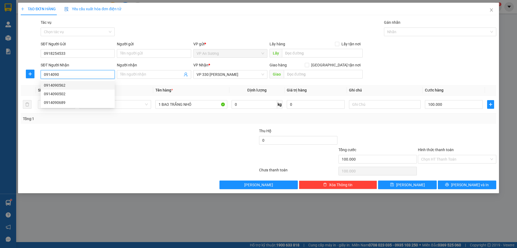
click at [53, 83] on div "0914090562" at bounding box center [78, 85] width 68 height 6
type input "0914090562"
type input "CỬA VIỆT"
type input "200.000"
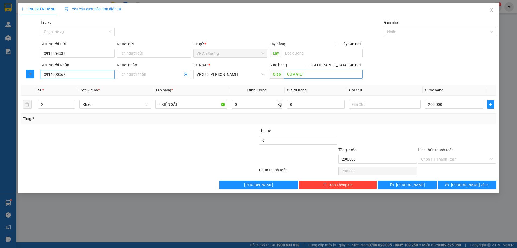
type input "0914090562"
click at [308, 76] on input "CỬA VIỆT" at bounding box center [323, 74] width 79 height 9
click at [51, 103] on input "2" at bounding box center [56, 104] width 37 height 8
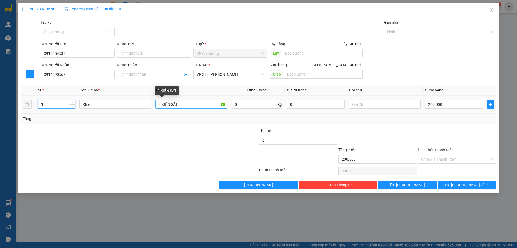
type input "1"
click at [178, 104] on input "2 KIỆN SÁT" at bounding box center [192, 104] width 72 height 9
type input "2"
type input "1 BỌC TRẮNG"
click at [445, 106] on input "200.000" at bounding box center [454, 104] width 58 height 9
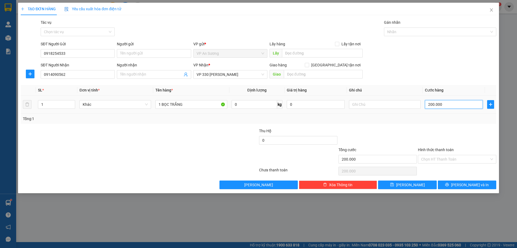
type input "0"
type input "1"
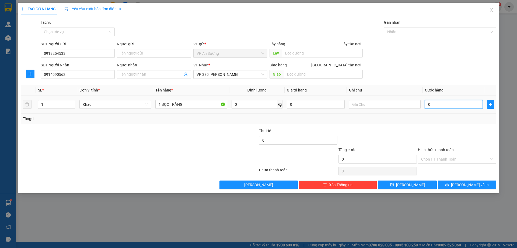
type input "01"
type input "10"
click at [433, 118] on div "Tổng: 1" at bounding box center [259, 119] width 472 height 6
drag, startPoint x: 470, startPoint y: 185, endPoint x: 461, endPoint y: 179, distance: 10.8
click at [470, 185] on span "[PERSON_NAME] và In" at bounding box center [470, 185] width 38 height 6
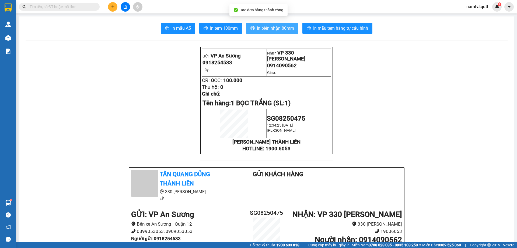
click at [272, 27] on span "In biên nhận 80mm" at bounding box center [275, 28] width 37 height 7
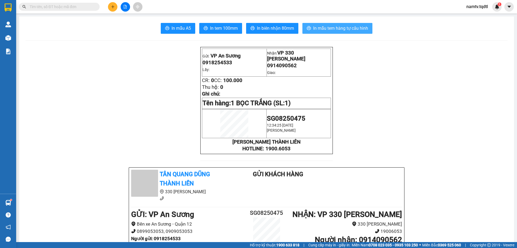
click at [328, 25] on span "In mẫu tem hàng tự cấu hình" at bounding box center [340, 28] width 55 height 7
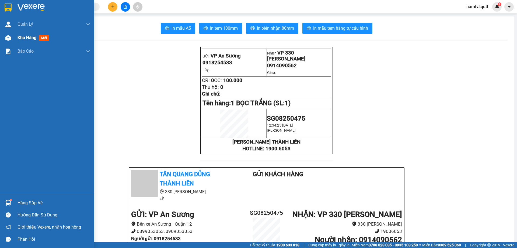
click at [24, 36] on span "Kho hàng" at bounding box center [27, 37] width 19 height 5
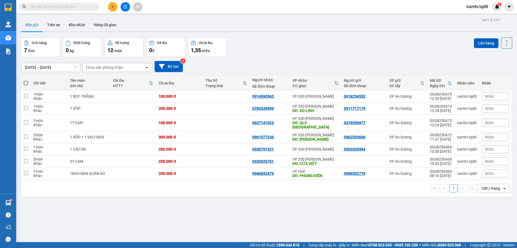
drag, startPoint x: 493, startPoint y: 182, endPoint x: 492, endPoint y: 185, distance: 3.4
click at [493, 185] on div "100 / trang" at bounding box center [491, 187] width 19 height 5
click at [484, 130] on div "10 / trang" at bounding box center [490, 133] width 32 height 10
click at [491, 185] on div "10 / trang" at bounding box center [490, 187] width 17 height 5
click at [487, 171] on span "100 / trang" at bounding box center [487, 171] width 19 height 5
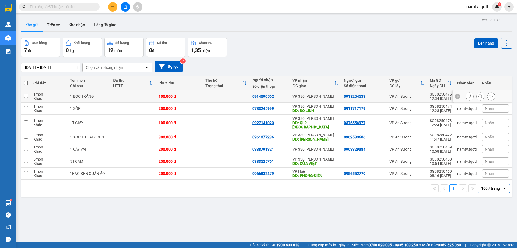
click at [121, 95] on td at bounding box center [133, 96] width 46 height 12
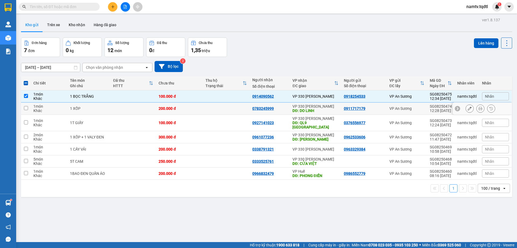
drag, startPoint x: 110, startPoint y: 108, endPoint x: 116, endPoint y: 116, distance: 10.4
click at [110, 108] on td at bounding box center [133, 108] width 46 height 12
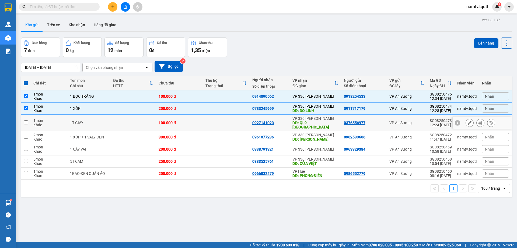
click at [121, 121] on td at bounding box center [133, 123] width 46 height 16
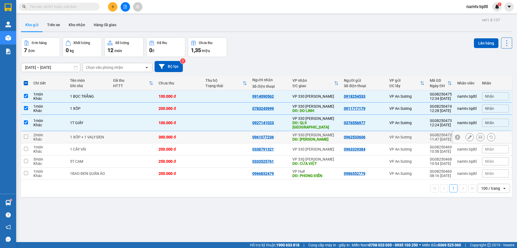
click at [129, 133] on td at bounding box center [133, 137] width 46 height 12
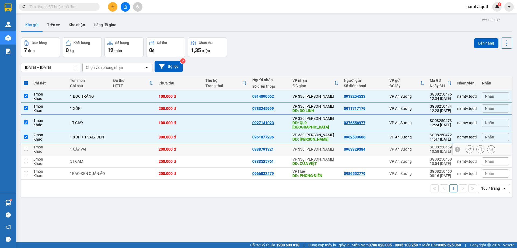
drag, startPoint x: 122, startPoint y: 143, endPoint x: 129, endPoint y: 147, distance: 8.8
click at [122, 144] on td at bounding box center [133, 149] width 46 height 12
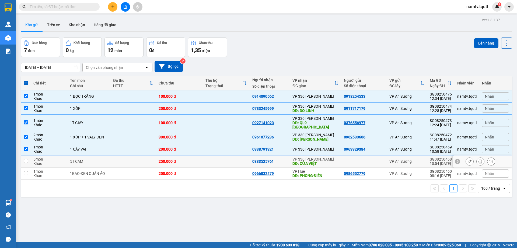
click at [119, 156] on td at bounding box center [133, 161] width 46 height 12
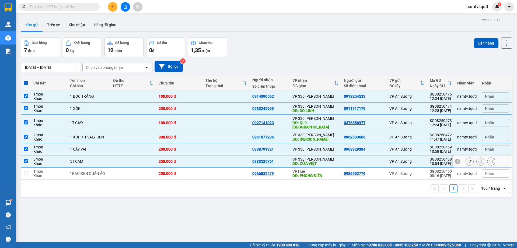
click at [214, 157] on td at bounding box center [226, 161] width 47 height 12
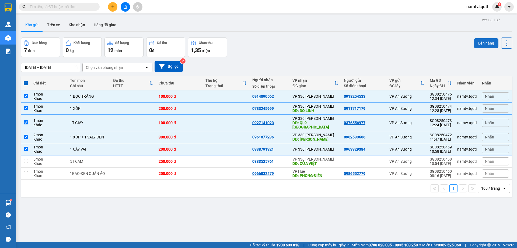
click at [482, 40] on button "Lên hàng" at bounding box center [486, 43] width 25 height 10
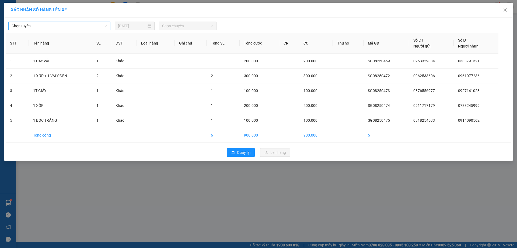
click at [71, 26] on span "Chọn tuyến" at bounding box center [60, 26] width 96 height 8
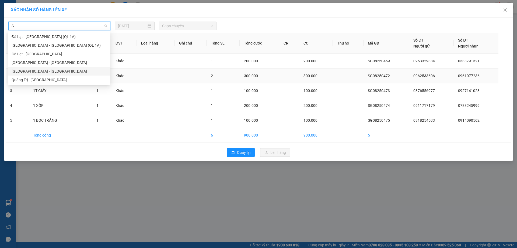
click at [27, 70] on div "Sài Gòn - Quảng Trị" at bounding box center [60, 71] width 96 height 6
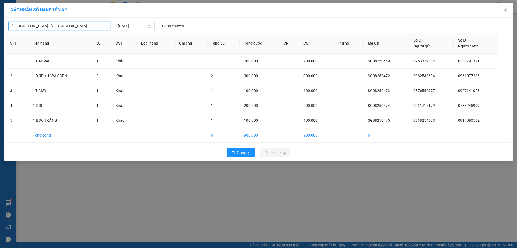
drag, startPoint x: 184, startPoint y: 26, endPoint x: 184, endPoint y: 30, distance: 3.5
click at [184, 27] on span "Chọn chuyến" at bounding box center [187, 26] width 51 height 8
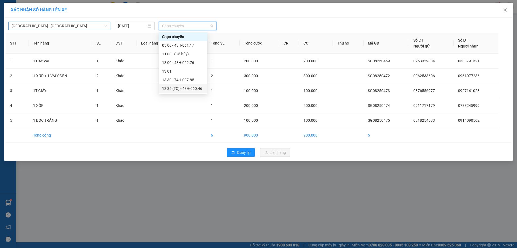
click at [181, 87] on div "13:35 (TC) - 43H-060.46" at bounding box center [183, 88] width 42 height 6
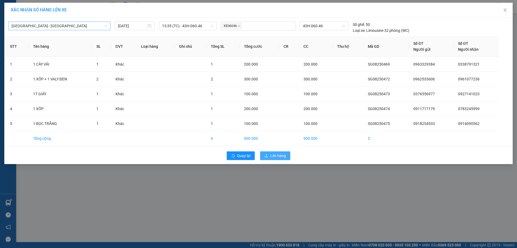
click at [282, 154] on span "Lên hàng" at bounding box center [279, 156] width 16 height 6
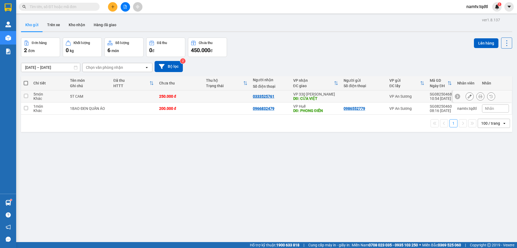
click at [26, 95] on input "checkbox" at bounding box center [26, 96] width 4 height 4
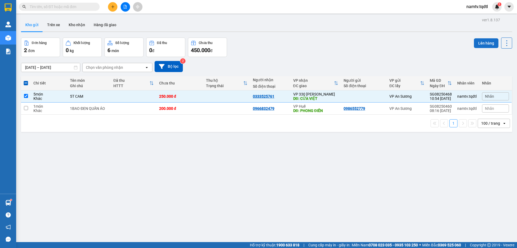
click at [482, 42] on button "Lên hàng" at bounding box center [486, 43] width 25 height 10
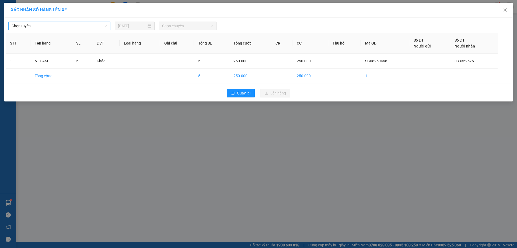
drag, startPoint x: 33, startPoint y: 24, endPoint x: 35, endPoint y: 30, distance: 6.1
click at [33, 25] on span "Chọn tuyến" at bounding box center [60, 26] width 96 height 8
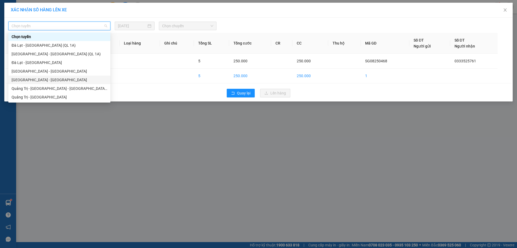
drag, startPoint x: 27, startPoint y: 78, endPoint x: 58, endPoint y: 64, distance: 34.4
click at [36, 74] on div "Chọn tuyến Đà Lạt - Sài Gòn (QL 1A) Sài Gòn - Đà Lạt (QL 1A) Đà Lạt - Sài Gòn S…" at bounding box center [59, 75] width 102 height 86
click at [29, 78] on div "Sài Gòn - Quảng Trị" at bounding box center [60, 80] width 96 height 6
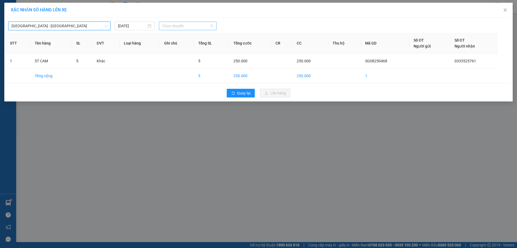
click at [199, 27] on span "Chọn chuyến" at bounding box center [187, 26] width 51 height 8
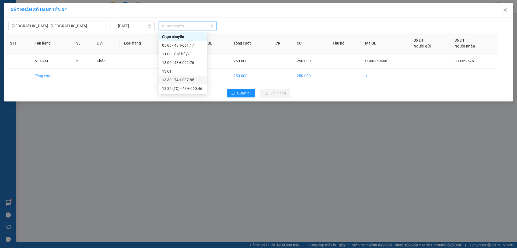
click at [180, 78] on div "13:30 - 74H-007.85" at bounding box center [183, 80] width 42 height 6
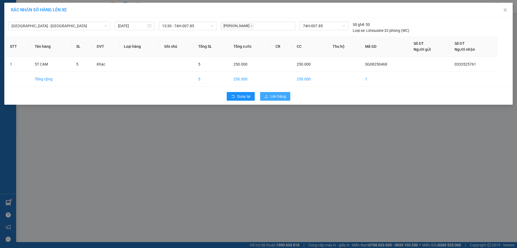
click at [280, 96] on span "Lên hàng" at bounding box center [279, 96] width 16 height 6
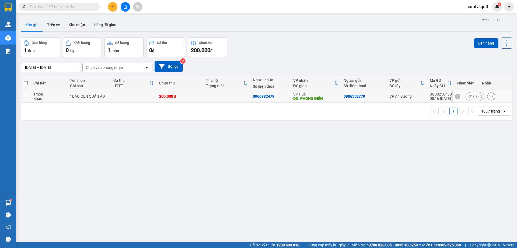
drag, startPoint x: 24, startPoint y: 94, endPoint x: 44, endPoint y: 97, distance: 20.0
click at [26, 92] on td at bounding box center [26, 96] width 10 height 12
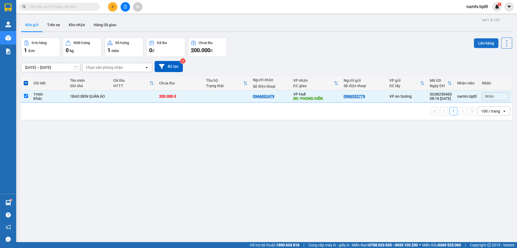
click at [480, 42] on button "Lên hàng" at bounding box center [486, 43] width 25 height 10
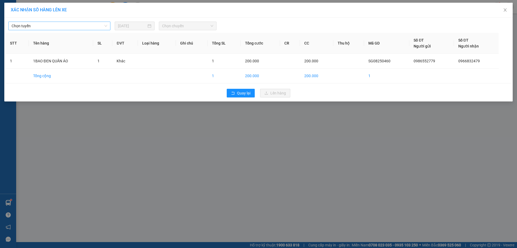
click at [53, 27] on span "Chọn tuyến" at bounding box center [60, 26] width 96 height 8
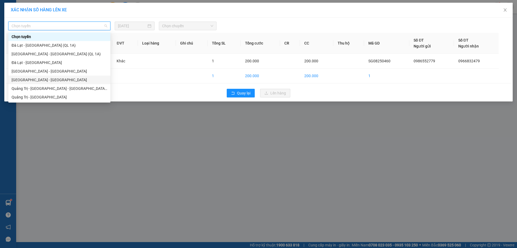
click at [29, 77] on div "Sài Gòn - Quảng Trị" at bounding box center [60, 80] width 96 height 6
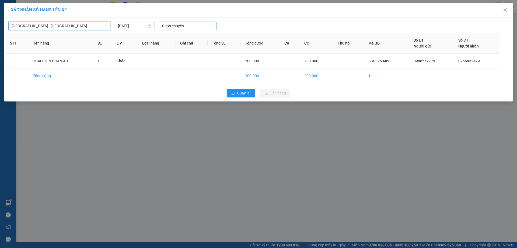
click at [188, 26] on span "Chọn chuyến" at bounding box center [187, 26] width 51 height 8
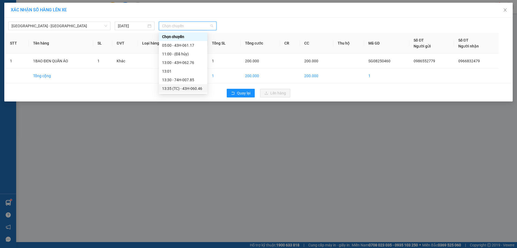
click at [184, 87] on div "13:35 (TC) - 43H-060.46" at bounding box center [183, 88] width 42 height 6
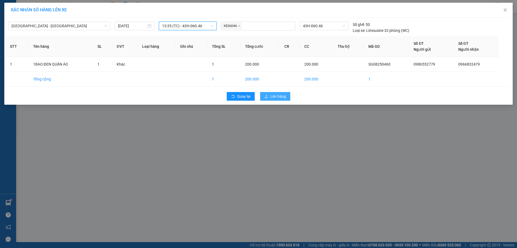
click at [279, 95] on span "Lên hàng" at bounding box center [279, 96] width 16 height 6
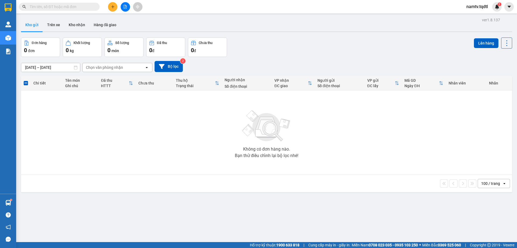
click at [409, 137] on div "Không có đơn hàng nào. Bạn thử điều chỉnh lại bộ lọc nhé!" at bounding box center [267, 132] width 486 height 81
click at [178, 144] on div "Không có đơn hàng nào. Bạn thử điều chỉnh lại bộ lọc nhé!" at bounding box center [267, 132] width 486 height 81
click at [174, 129] on div "Không có đơn hàng nào. Bạn thử điều chỉnh lại bộ lọc nhé!" at bounding box center [267, 132] width 486 height 81
click at [124, 5] on icon "file-add" at bounding box center [125, 7] width 3 height 4
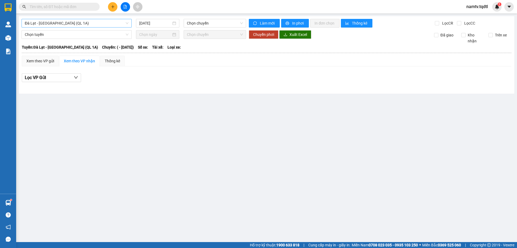
drag, startPoint x: 88, startPoint y: 23, endPoint x: 86, endPoint y: 27, distance: 5.2
click at [88, 23] on span "Đà Lạt - Sài Gòn (QL 1A)" at bounding box center [77, 23] width 104 height 8
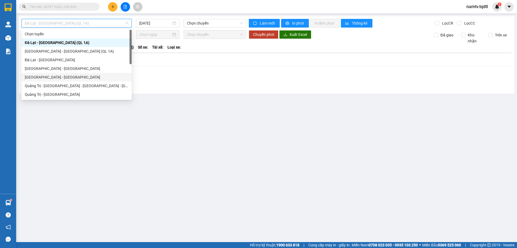
click at [54, 75] on div "Sài Gòn - Quảng Trị" at bounding box center [77, 77] width 104 height 6
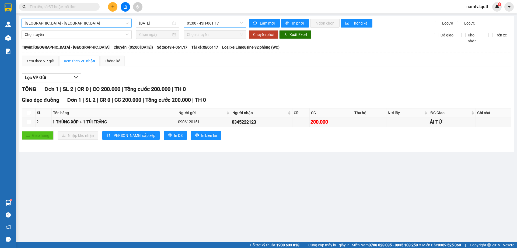
click at [230, 24] on span "05:00 - 43H-061.17" at bounding box center [215, 23] width 56 height 8
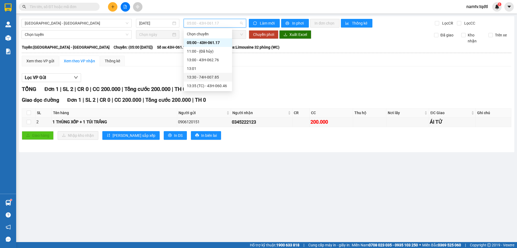
drag, startPoint x: 211, startPoint y: 75, endPoint x: 214, endPoint y: 76, distance: 3.0
click at [214, 76] on div "13:30 - 74H-007.85" at bounding box center [208, 77] width 42 height 6
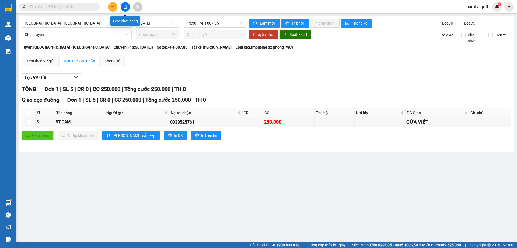
click at [125, 5] on icon "file-add" at bounding box center [125, 7] width 4 height 4
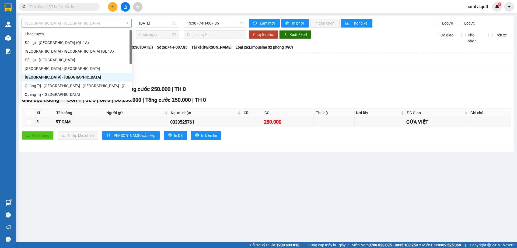
click at [99, 22] on span "Sài Gòn - Quảng Trị" at bounding box center [77, 23] width 104 height 8
drag, startPoint x: 39, startPoint y: 94, endPoint x: 40, endPoint y: 92, distance: 2.8
click at [40, 94] on div "Quảng Trị - Sài Gòn" at bounding box center [77, 94] width 104 height 6
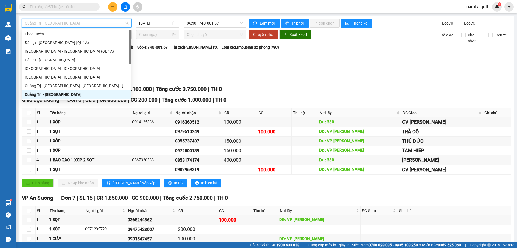
click at [75, 25] on span "Quảng Trị - Sài Gòn" at bounding box center [77, 23] width 104 height 8
click at [42, 76] on div "Sài Gòn - Quảng Trị" at bounding box center [76, 77] width 103 height 6
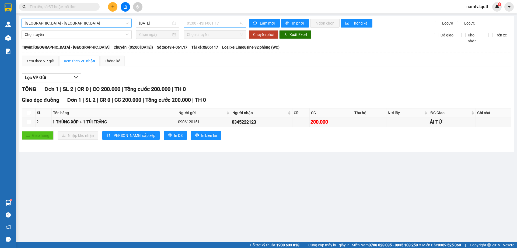
click at [229, 25] on span "05:00 - 43H-061.17" at bounding box center [215, 23] width 56 height 8
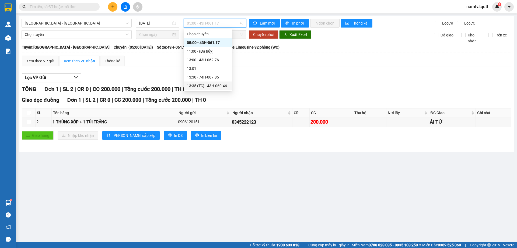
click at [201, 84] on div "13:35 (TC) - 43H-060.46" at bounding box center [208, 86] width 42 height 6
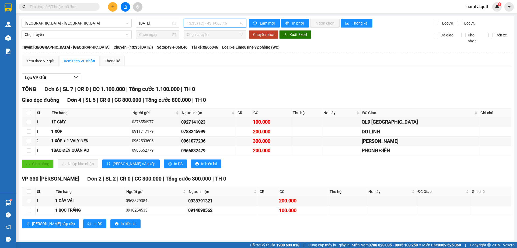
click at [228, 23] on span "13:35 (TC) - 43H-060.46" at bounding box center [215, 23] width 56 height 8
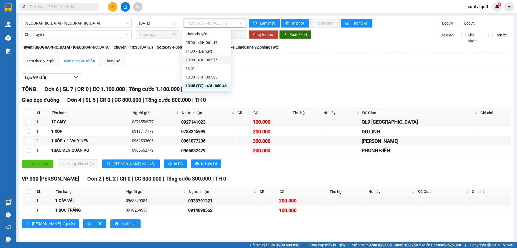
click at [210, 60] on div "13:00 - 43H-062.76" at bounding box center [207, 60] width 42 height 6
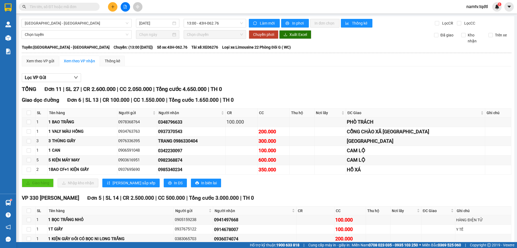
click at [244, 80] on div "Lọc VP Gửi" at bounding box center [267, 77] width 490 height 9
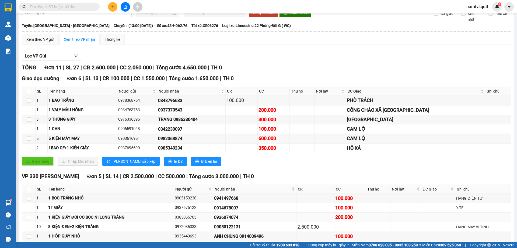
scroll to position [49, 0]
